Goal: Information Seeking & Learning: Find specific fact

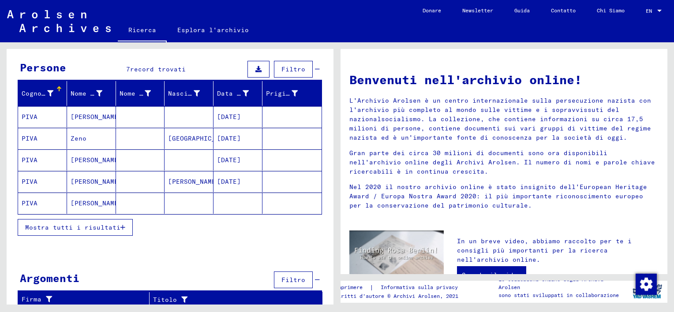
scroll to position [74, 0]
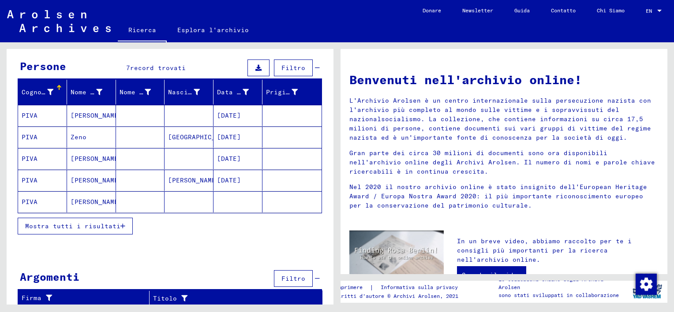
click at [101, 224] on span "Mostra tutti i risultati" at bounding box center [72, 226] width 95 height 8
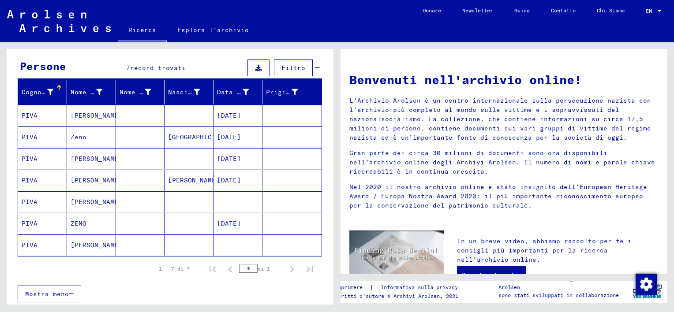
click at [165, 162] on mat-cell at bounding box center [188, 158] width 49 height 21
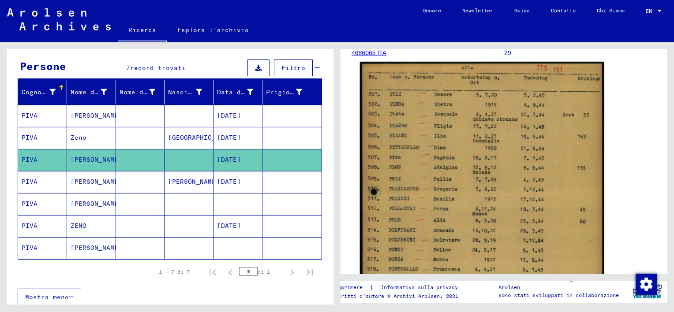
scroll to position [176, 0]
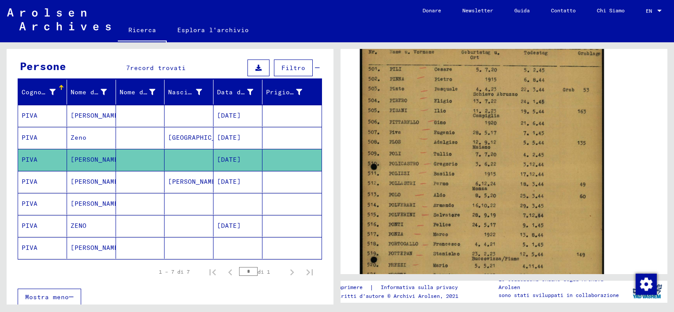
click at [477, 163] on img at bounding box center [482, 208] width 244 height 343
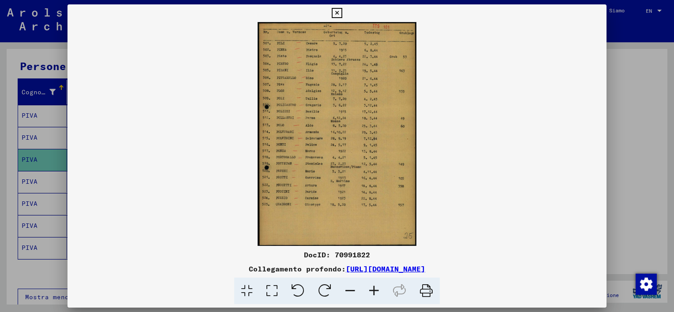
click at [425, 291] on icon at bounding box center [426, 291] width 27 height 27
click at [336, 12] on icon at bounding box center [337, 13] width 10 height 11
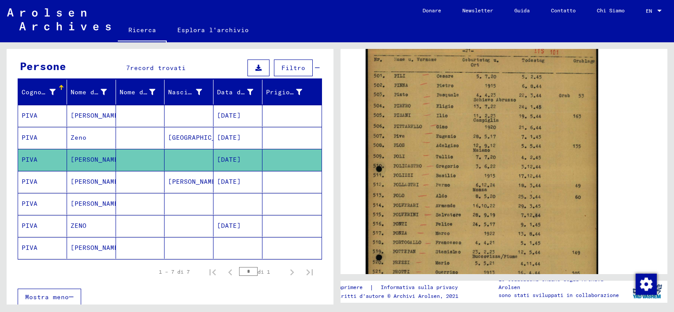
click at [140, 183] on mat-cell at bounding box center [140, 182] width 49 height 22
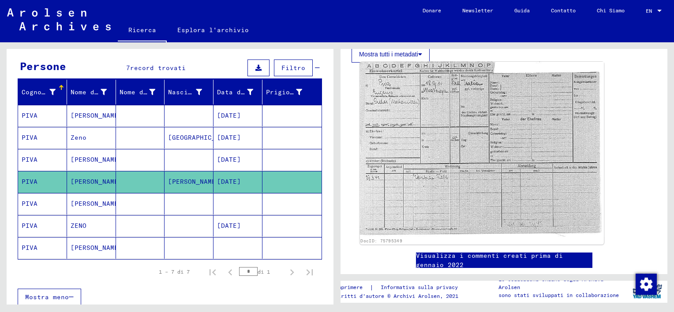
scroll to position [265, 0]
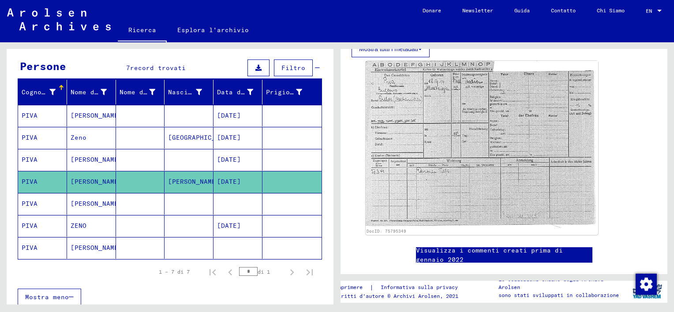
click at [180, 154] on mat-cell at bounding box center [188, 160] width 49 height 22
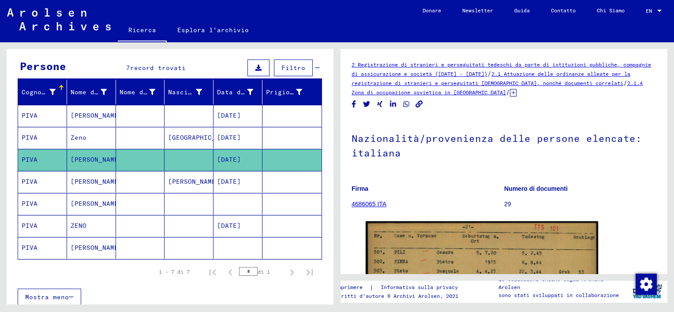
click at [180, 203] on mat-cell at bounding box center [188, 204] width 49 height 22
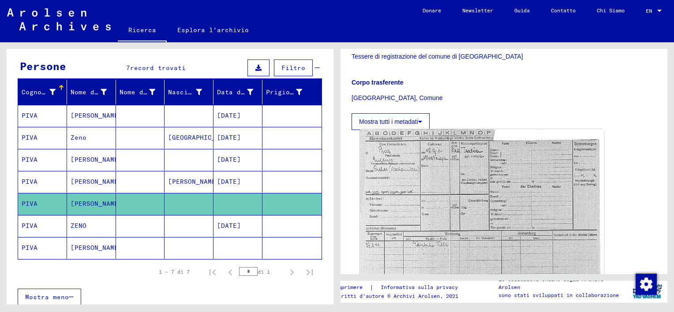
scroll to position [176, 0]
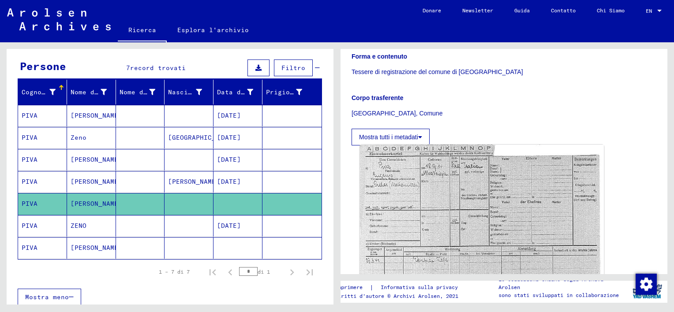
click at [413, 211] on img at bounding box center [482, 232] width 244 height 175
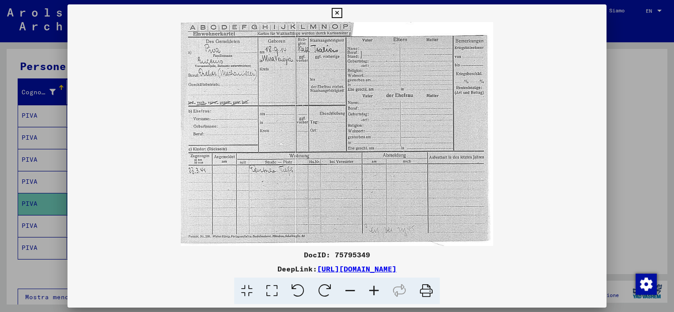
click at [335, 12] on icon at bounding box center [337, 13] width 10 height 11
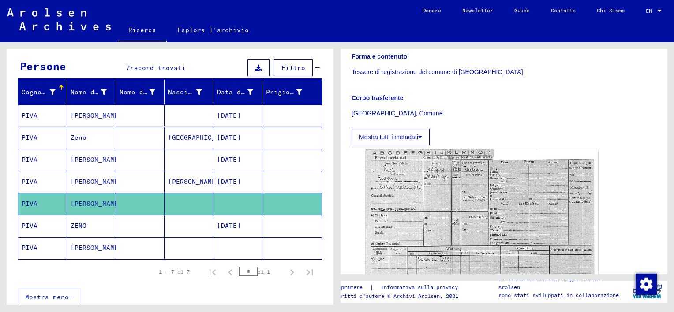
click at [182, 247] on mat-cell at bounding box center [188, 248] width 49 height 22
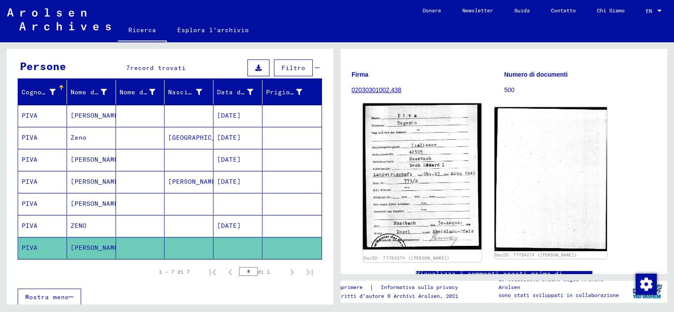
click at [407, 191] on img at bounding box center [422, 177] width 118 height 146
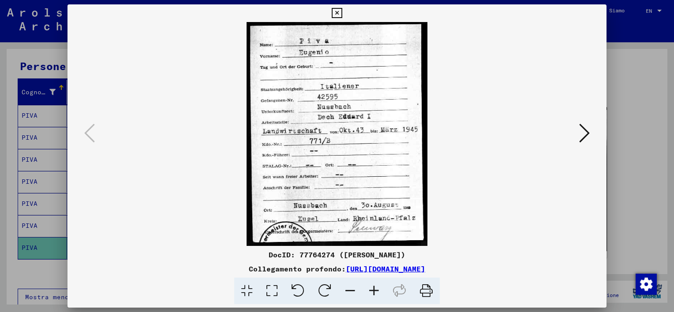
click at [336, 15] on icon at bounding box center [337, 13] width 10 height 11
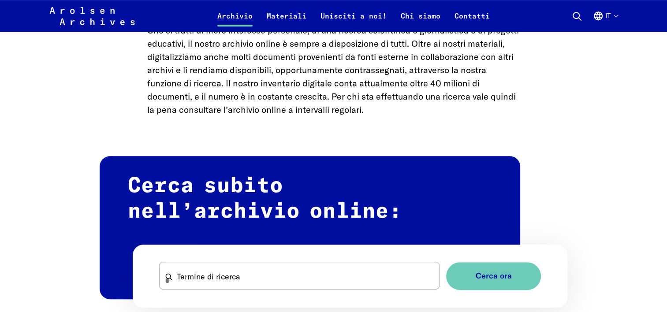
scroll to position [441, 0]
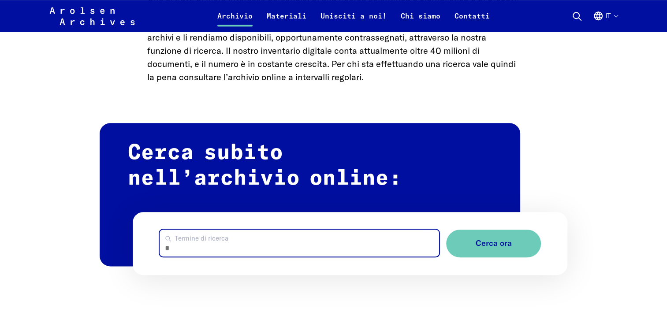
click at [229, 249] on input "Termine di ricerca" at bounding box center [300, 243] width 280 height 27
click at [446, 230] on button "Cerca ora" at bounding box center [493, 244] width 95 height 28
drag, startPoint x: 179, startPoint y: 247, endPoint x: 283, endPoint y: 250, distance: 104.1
click at [283, 250] on input "**********" at bounding box center [300, 243] width 280 height 27
click at [446, 230] on button "Cerca ora" at bounding box center [493, 244] width 95 height 28
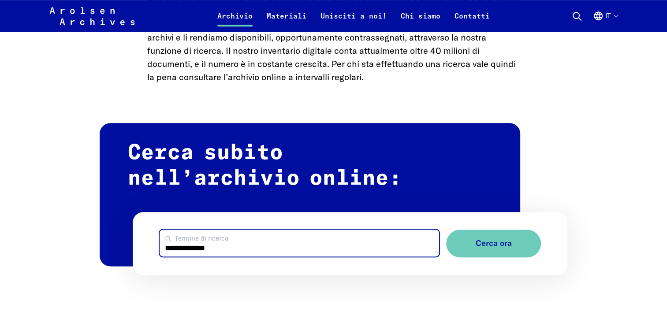
type input "**********"
click at [446, 230] on button "Cerca ora" at bounding box center [493, 244] width 95 height 28
